Goal: Communication & Community: Answer question/provide support

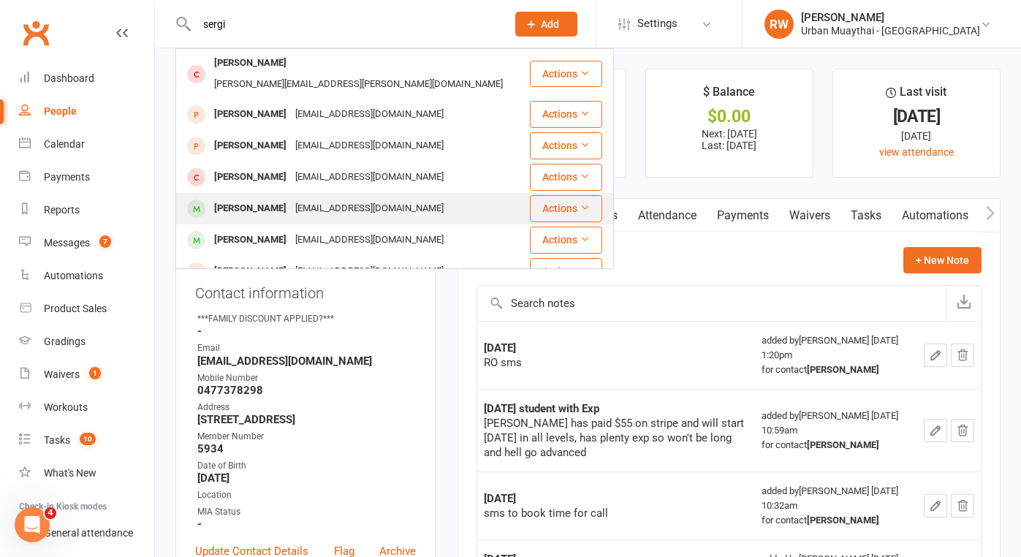
type input "sergi"
click at [291, 198] on div "[PERSON_NAME]" at bounding box center [250, 208] width 81 height 21
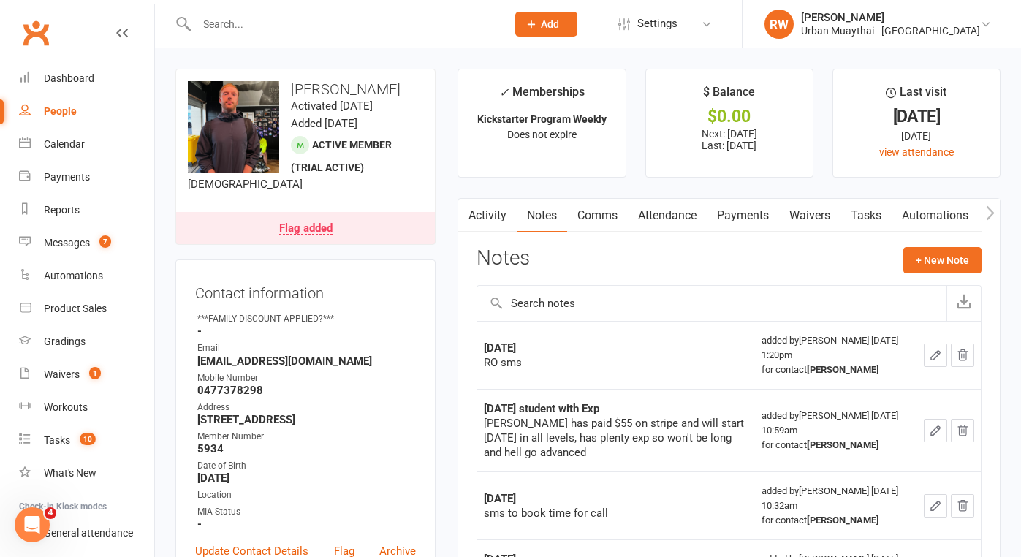
click at [64, 110] on div "People" at bounding box center [60, 111] width 33 height 12
select select "50"
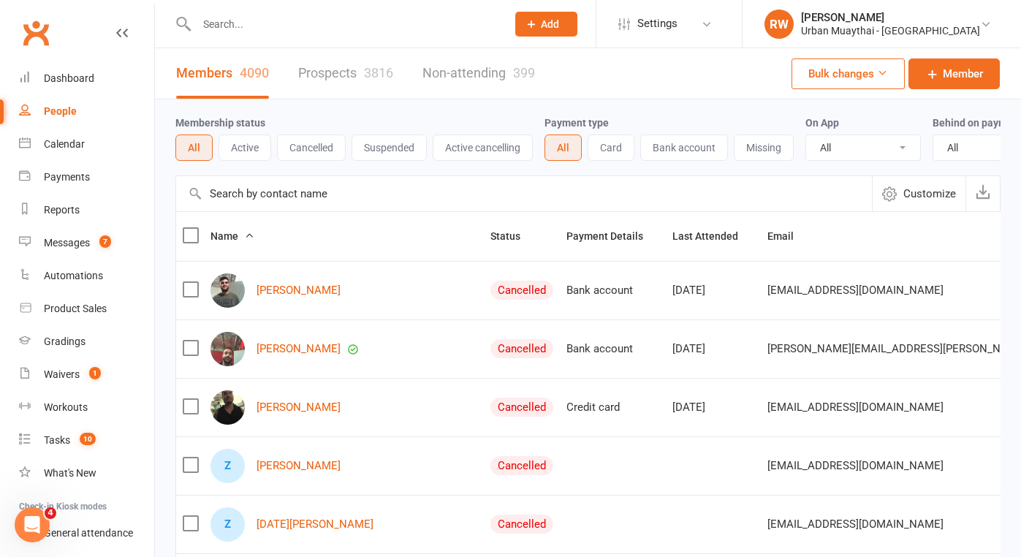
click at [216, 28] on input "text" at bounding box center [344, 24] width 304 height 20
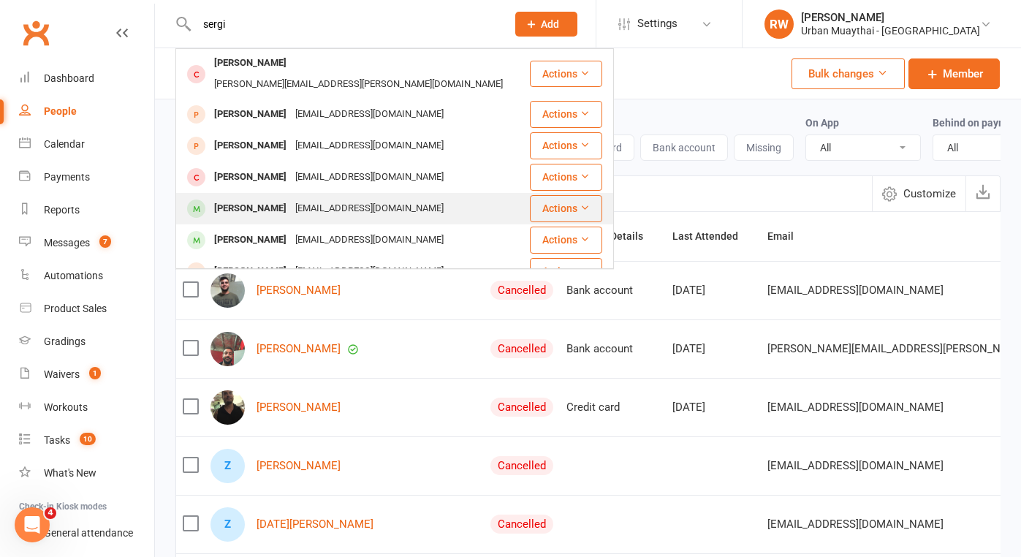
type input "sergi"
click at [281, 198] on div "[PERSON_NAME]" at bounding box center [250, 208] width 81 height 21
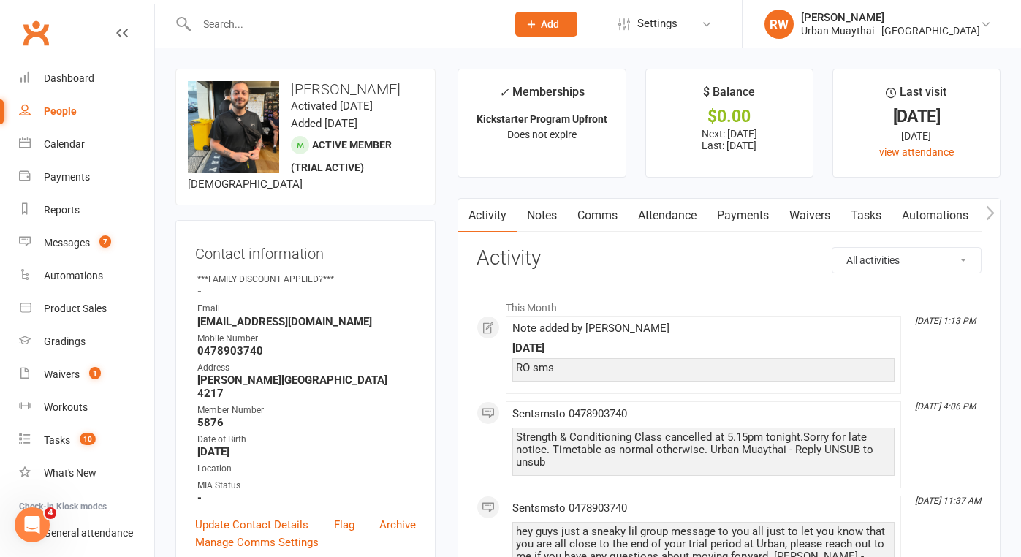
click at [221, 29] on input "text" at bounding box center [344, 24] width 304 height 20
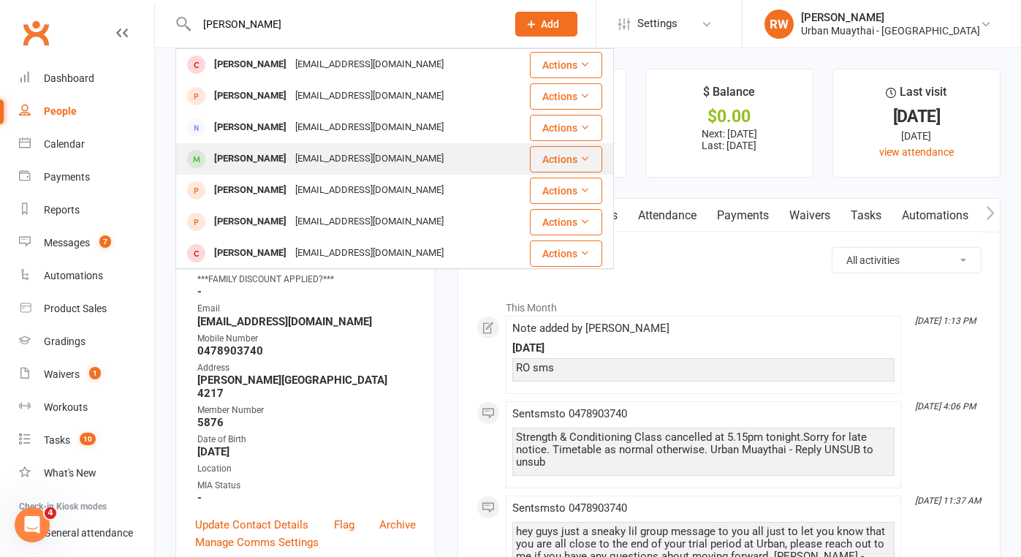
type input "[PERSON_NAME]"
click at [281, 165] on div "[PERSON_NAME]" at bounding box center [250, 158] width 81 height 21
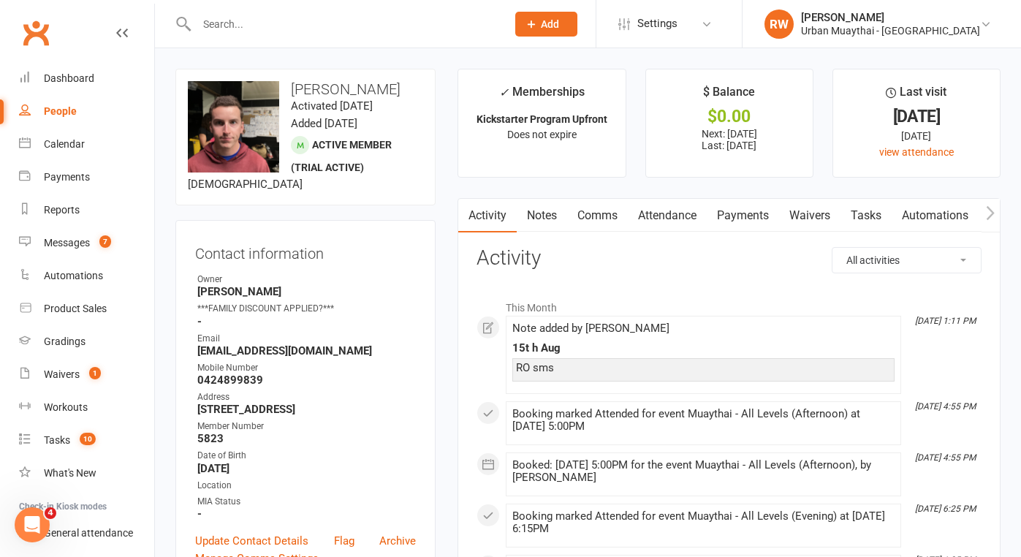
click at [747, 218] on link "Payments" at bounding box center [742, 216] width 72 height 34
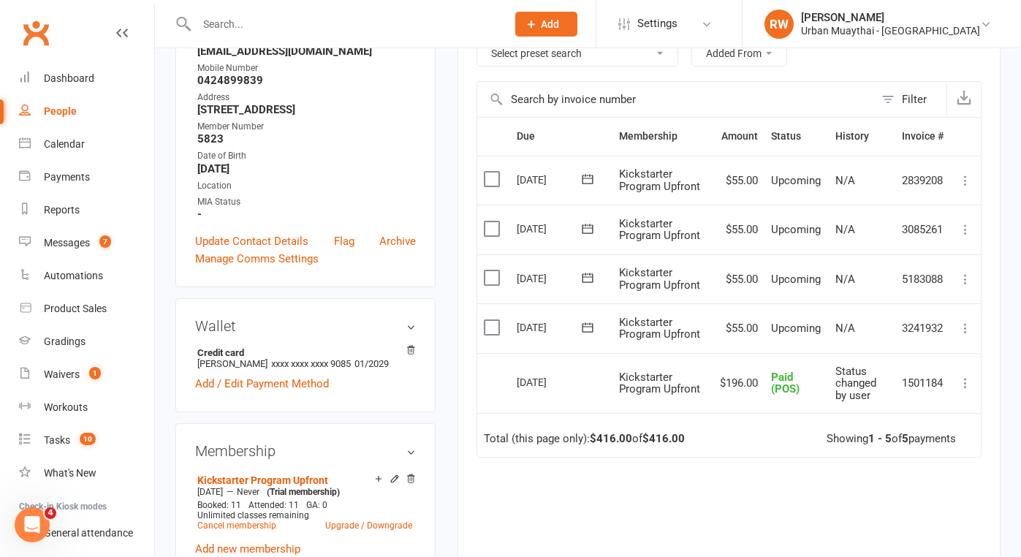
scroll to position [300, 0]
click at [71, 237] on div "Messages" at bounding box center [67, 243] width 46 height 12
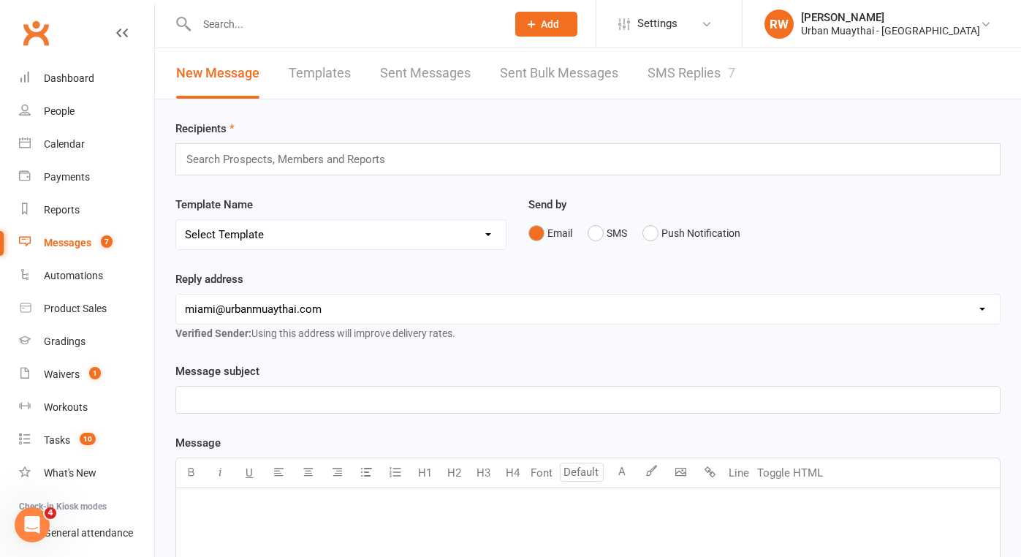
click at [697, 66] on link "SMS Replies 7" at bounding box center [691, 73] width 88 height 50
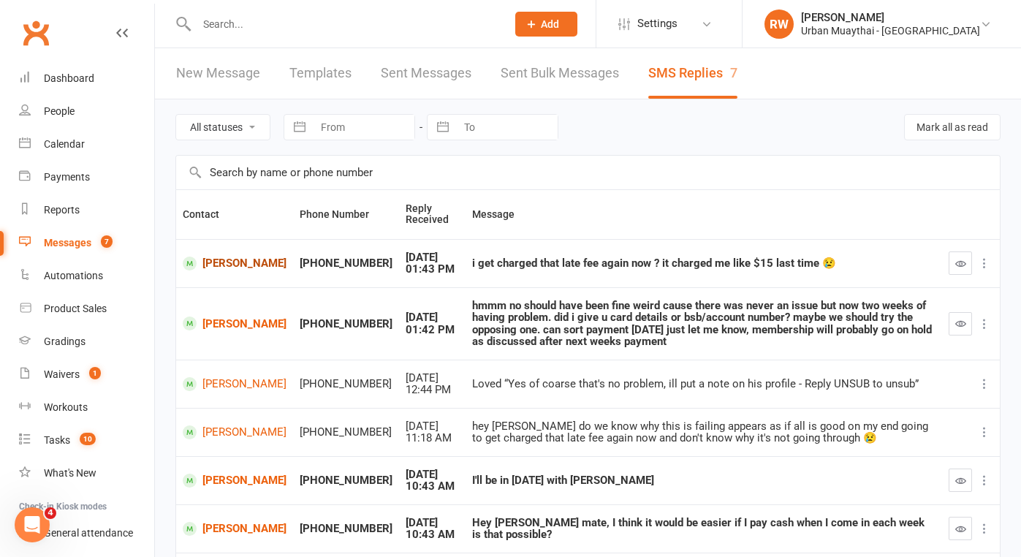
click at [216, 266] on link "[PERSON_NAME]" at bounding box center [235, 263] width 104 height 14
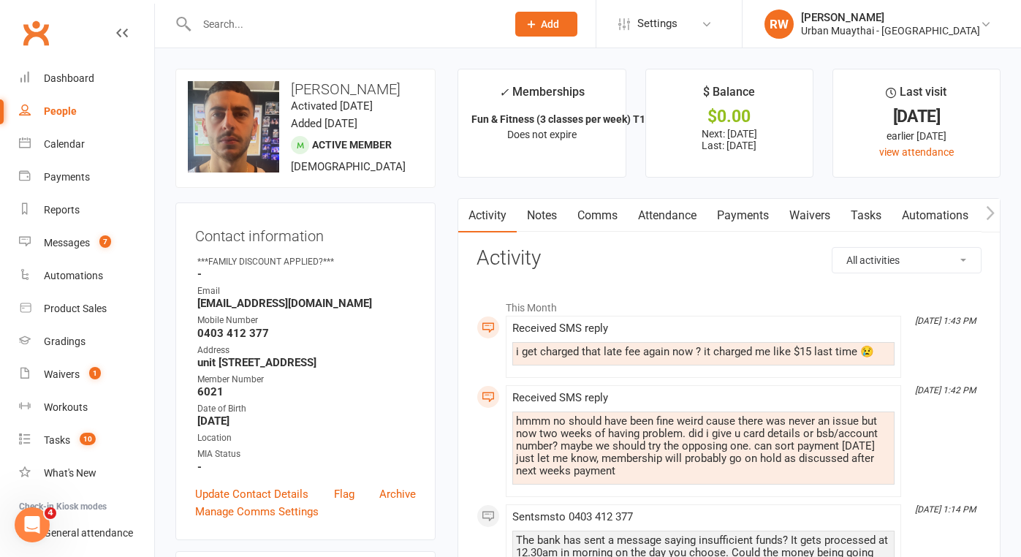
click at [744, 216] on link "Payments" at bounding box center [742, 216] width 72 height 34
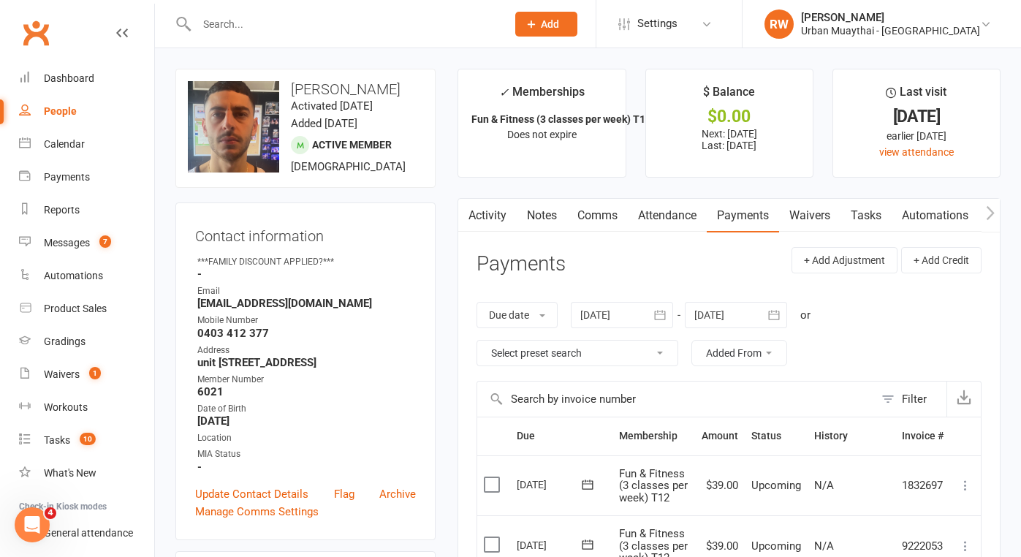
click at [595, 217] on link "Comms" at bounding box center [597, 216] width 61 height 34
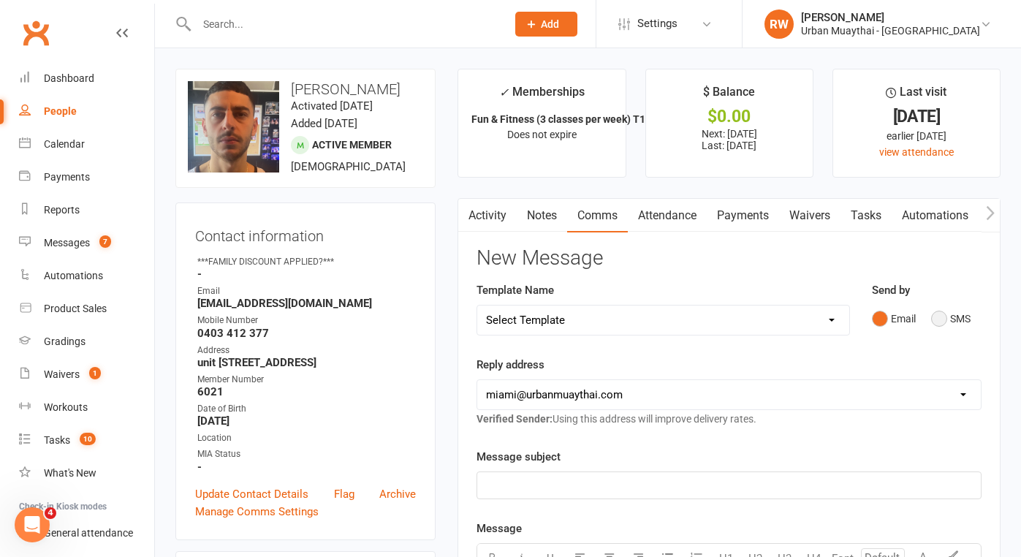
click at [939, 320] on button "SMS" at bounding box center [950, 319] width 39 height 28
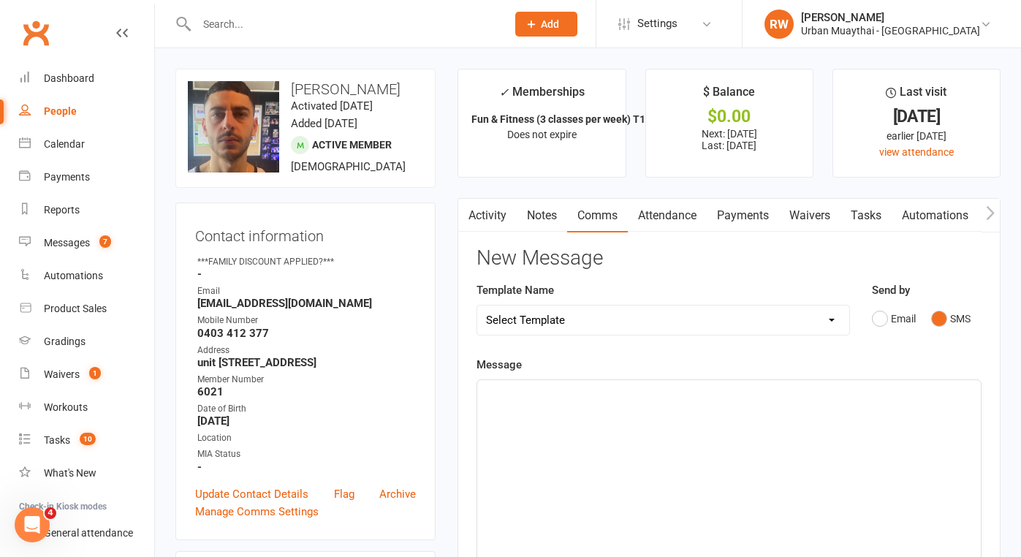
click at [508, 405] on div "﻿" at bounding box center [728, 489] width 503 height 219
click at [542, 210] on link "Notes" at bounding box center [541, 216] width 50 height 34
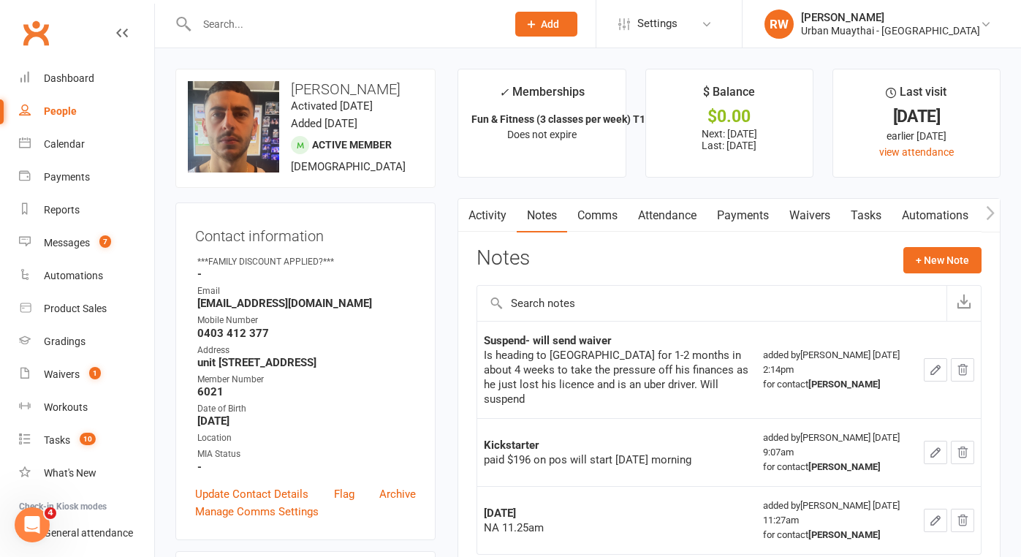
click at [481, 213] on link "Activity" at bounding box center [487, 216] width 58 height 34
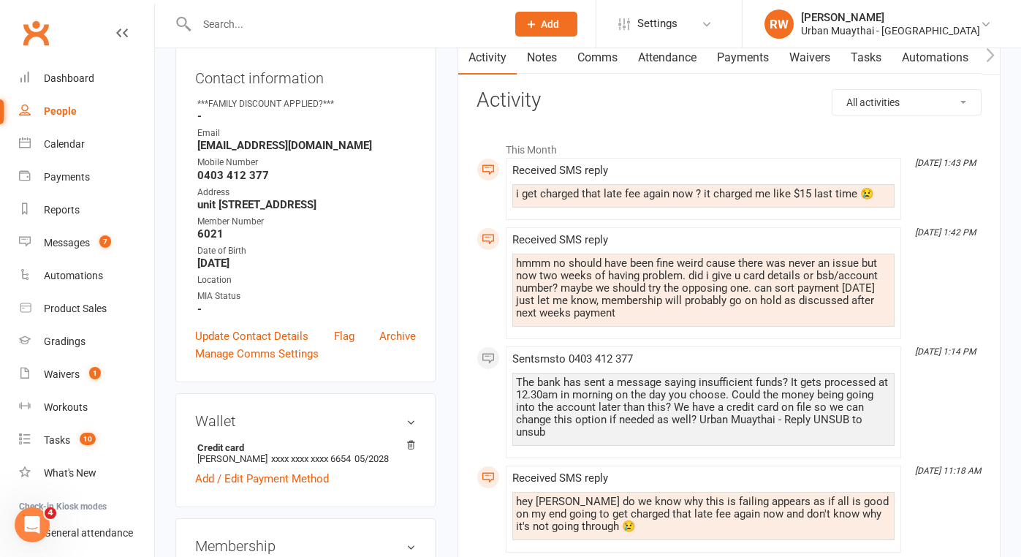
scroll to position [161, 0]
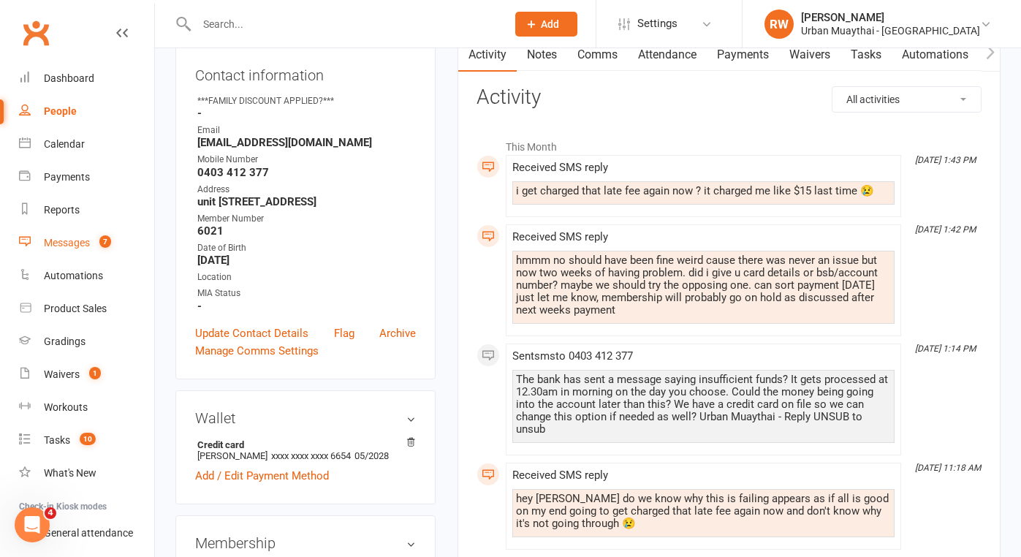
click at [62, 240] on div "Messages" at bounding box center [67, 243] width 46 height 12
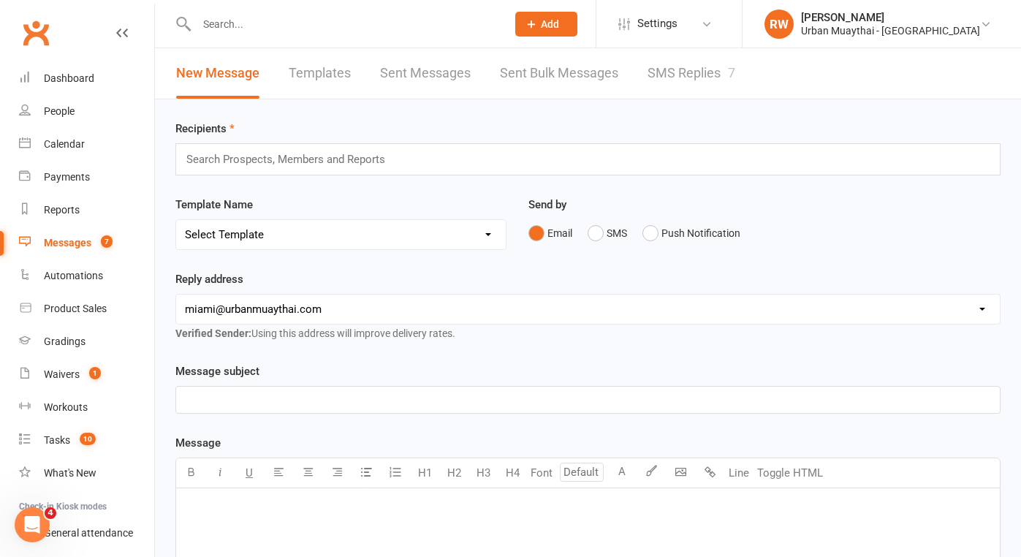
click at [702, 75] on link "SMS Replies 7" at bounding box center [691, 73] width 88 height 50
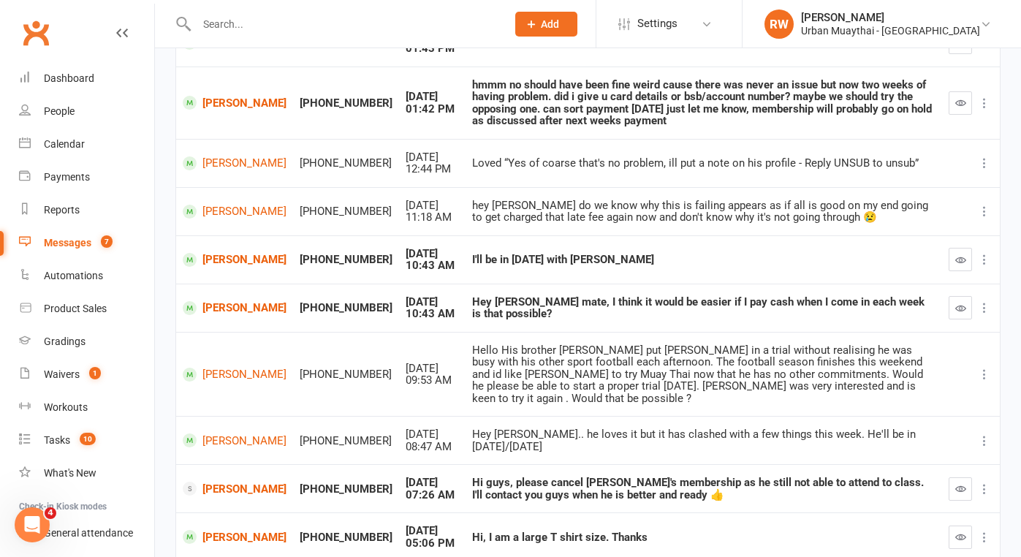
scroll to position [221, 0]
click at [225, 300] on link "[PERSON_NAME]" at bounding box center [235, 307] width 104 height 14
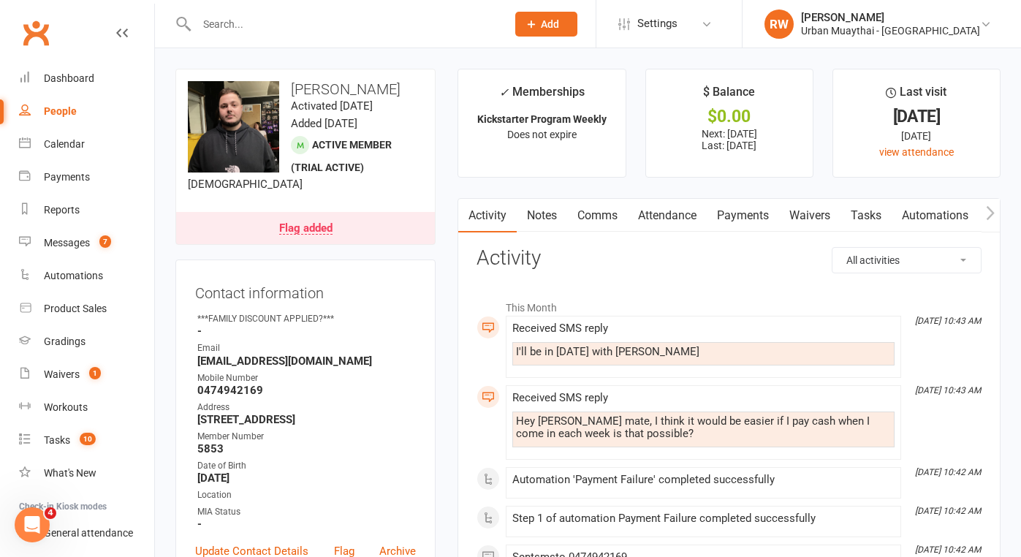
click at [752, 213] on link "Payments" at bounding box center [742, 216] width 72 height 34
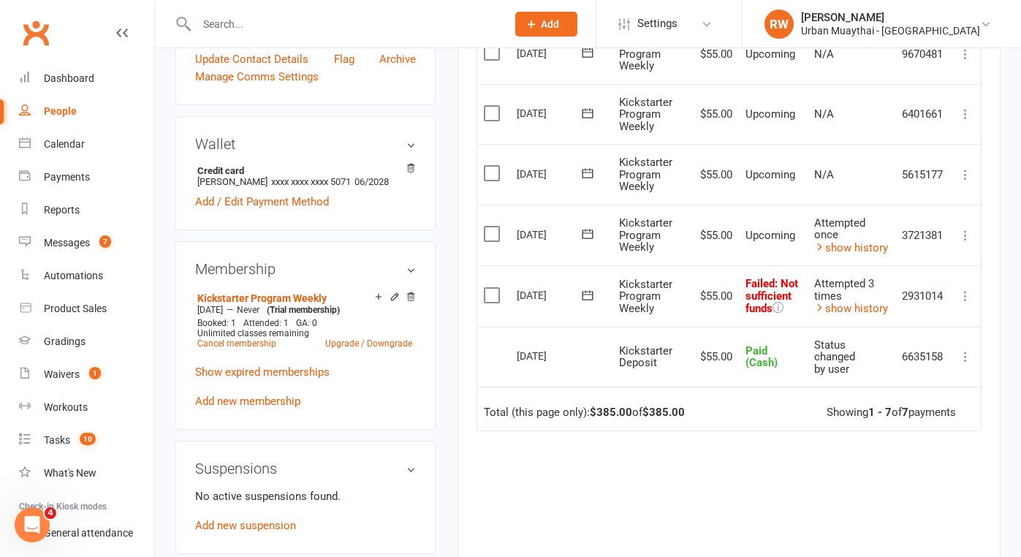
scroll to position [495, 0]
